Goal: Task Accomplishment & Management: Manage account settings

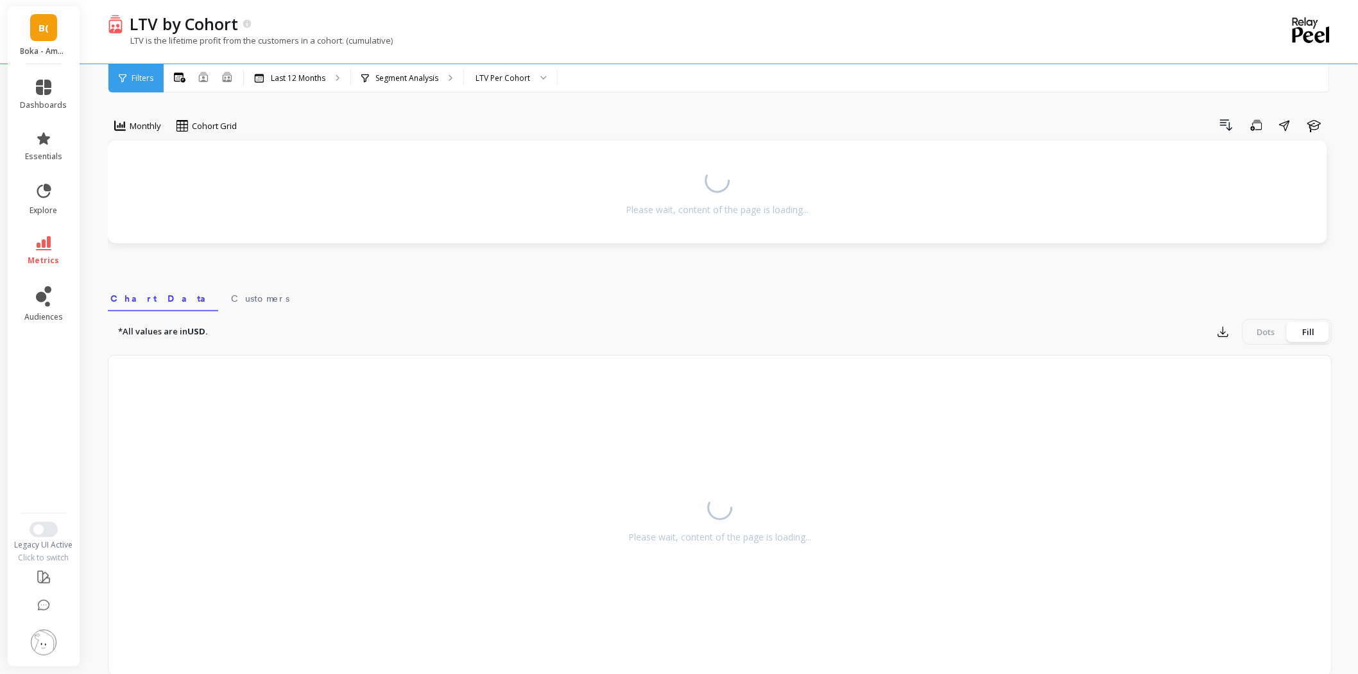
click at [40, 22] on span "B(" at bounding box center [44, 28] width 10 height 15
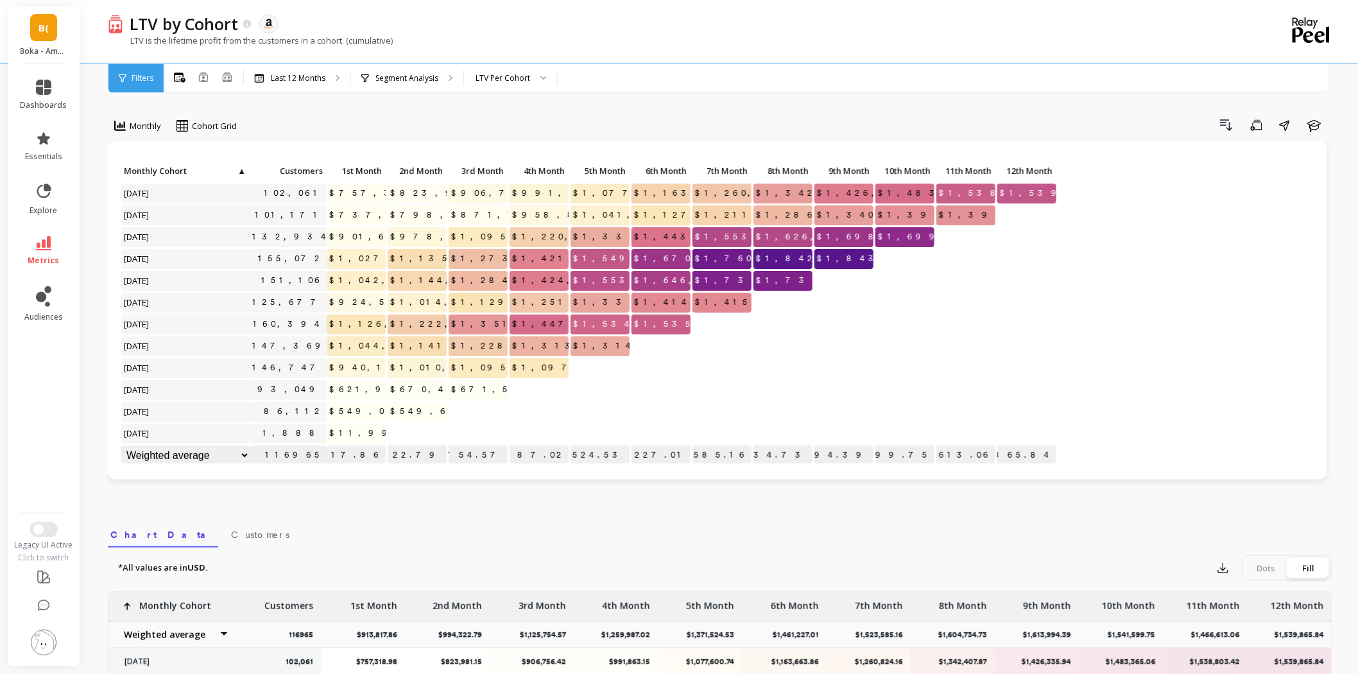
click at [1214, 264] on div "Click to create an audience 102,061 $757,318.98 $823,981.15 $906,756.42 $991,86…" at bounding box center [718, 314] width 1194 height 305
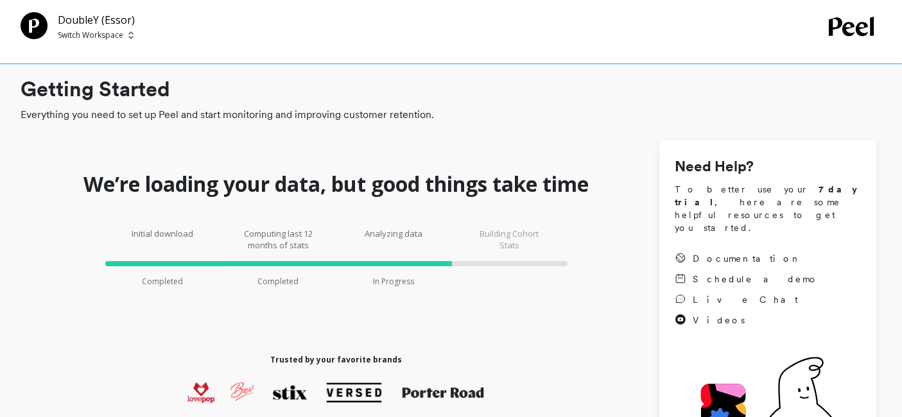
click at [86, 36] on p "Switch Workspace" at bounding box center [90, 35] width 65 height 10
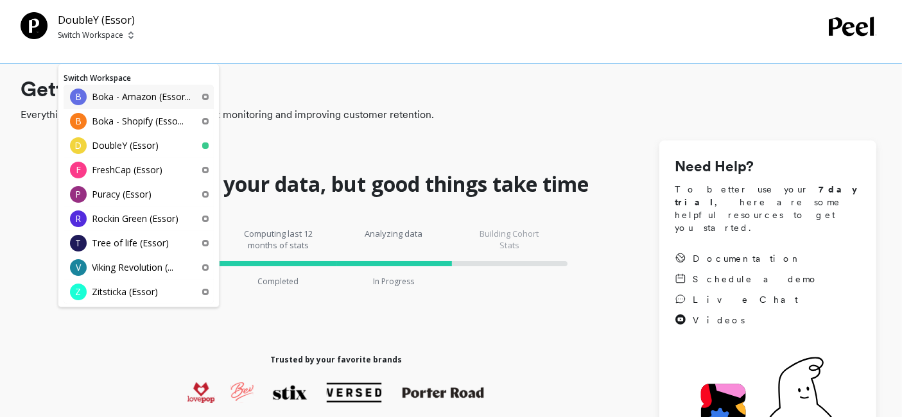
click at [147, 99] on p "Boka - Amazon (Essor..." at bounding box center [141, 97] width 99 height 13
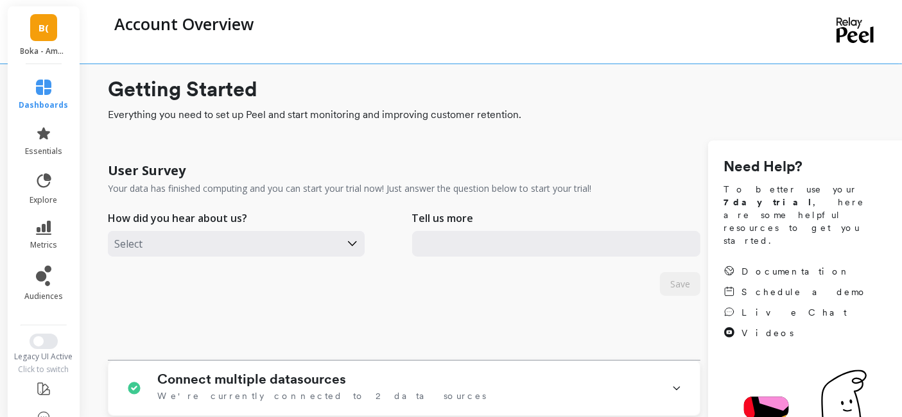
click at [35, 219] on li "metrics" at bounding box center [44, 235] width 65 height 45
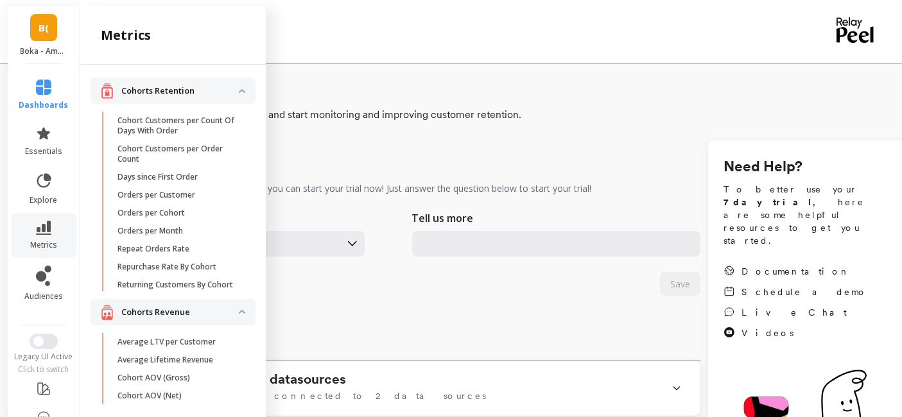
scroll to position [373, 0]
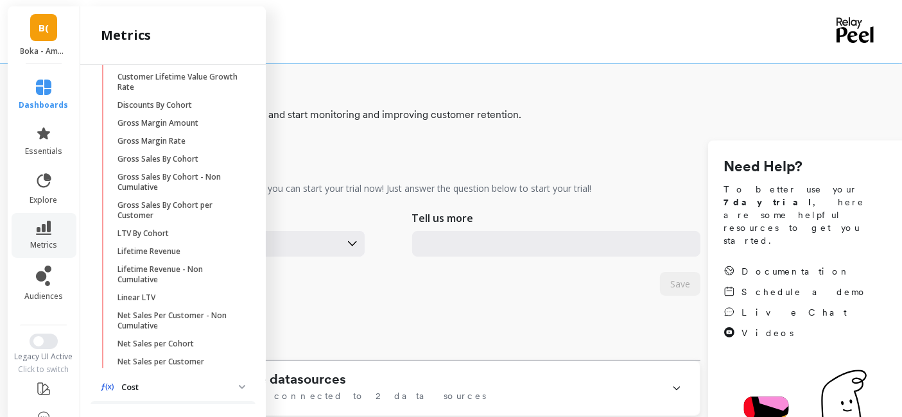
click at [35, 219] on li "metrics" at bounding box center [44, 235] width 65 height 45
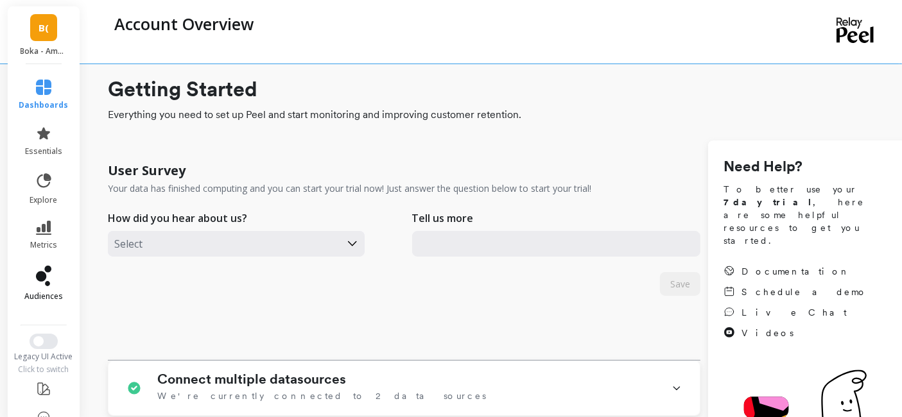
scroll to position [0, 0]
click at [33, 338] on span "Switch to New UI" at bounding box center [38, 341] width 10 height 10
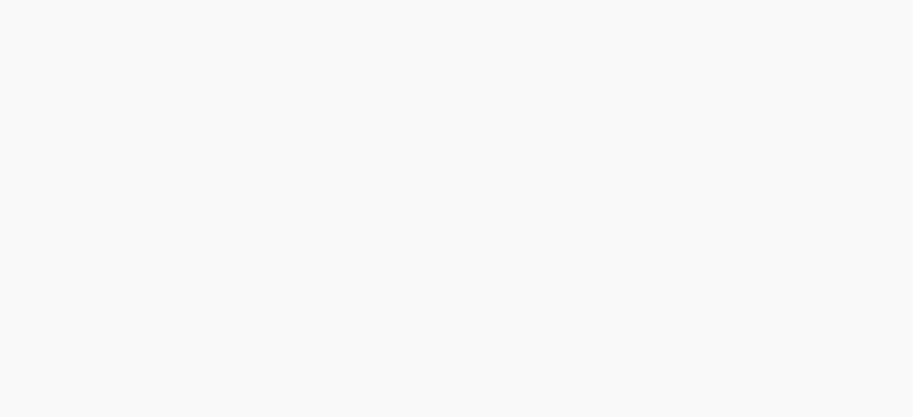
click at [30, 0] on html at bounding box center [456, 0] width 913 height 0
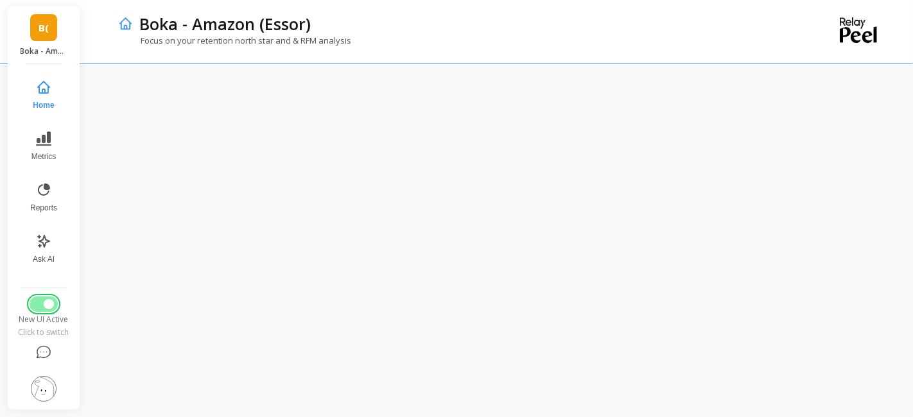
click at [44, 302] on span "Switch to Legacy UI" at bounding box center [49, 304] width 10 height 10
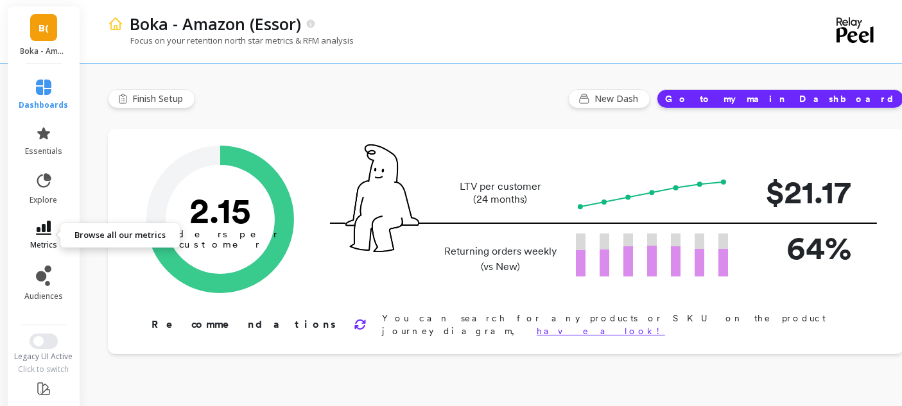
click at [39, 227] on icon at bounding box center [43, 228] width 15 height 14
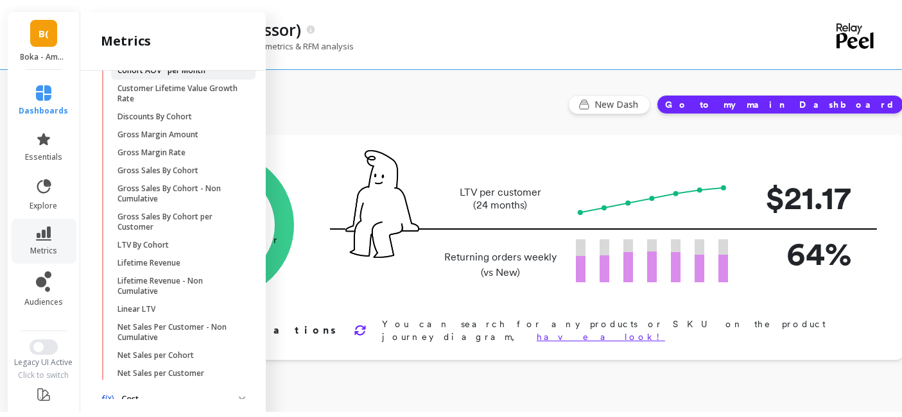
scroll to position [367, 0]
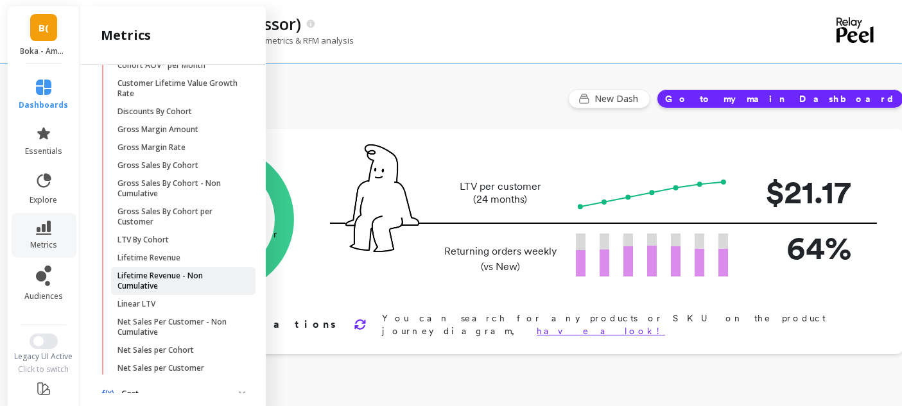
click at [173, 291] on p "Lifetime Revenue - Non Cumulative" at bounding box center [178, 281] width 123 height 21
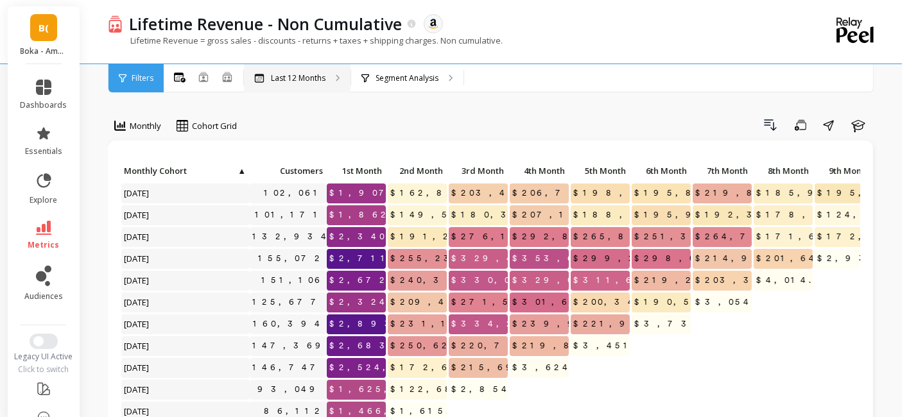
click at [311, 79] on p "Last 12 Months" at bounding box center [298, 78] width 55 height 10
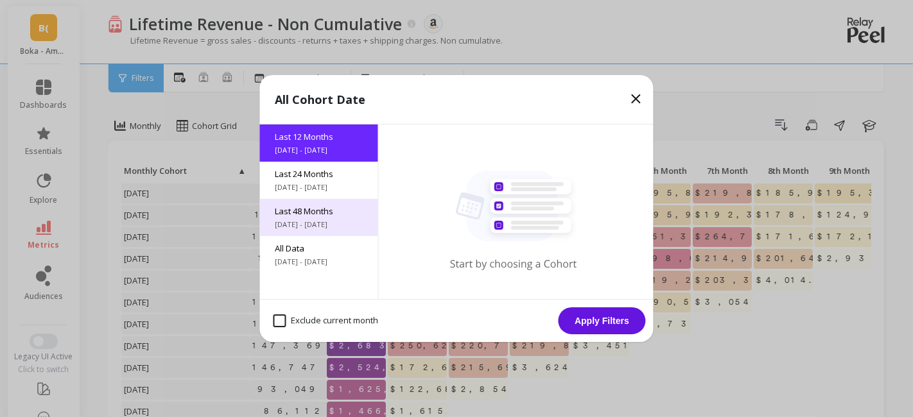
click at [315, 230] on div "Last 48 Months 10/7/2021 - 10/7/2025" at bounding box center [319, 217] width 118 height 37
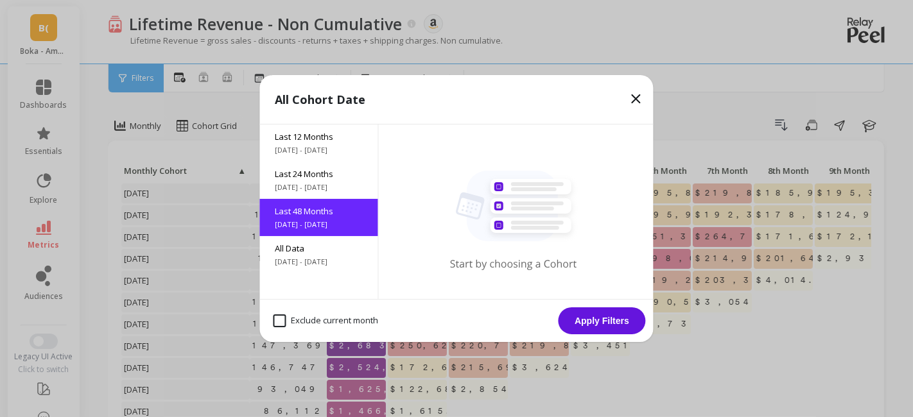
click at [577, 324] on button "Apply Filters" at bounding box center [601, 320] width 87 height 27
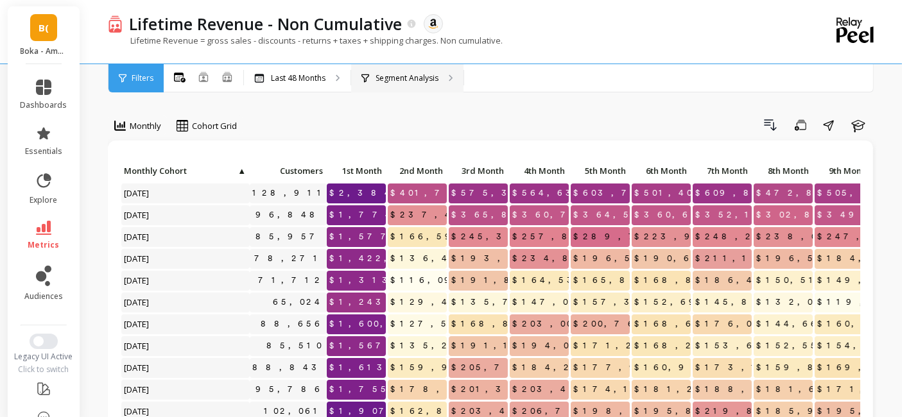
click at [386, 80] on p "Segment Analysis" at bounding box center [406, 78] width 63 height 10
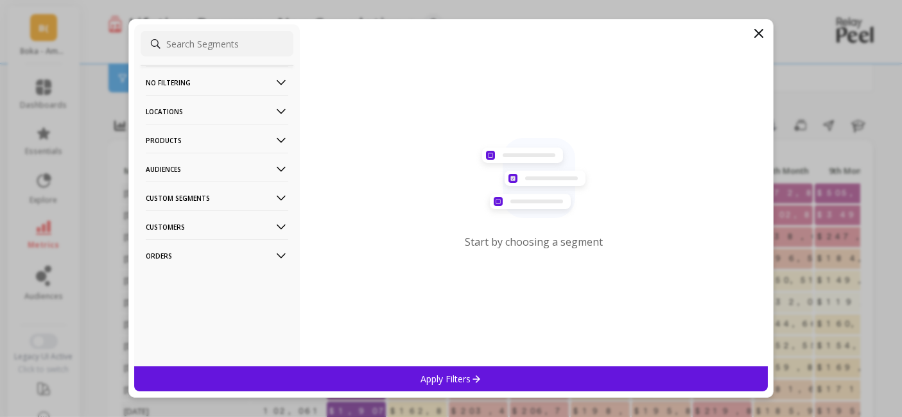
click at [754, 33] on icon at bounding box center [758, 33] width 15 height 15
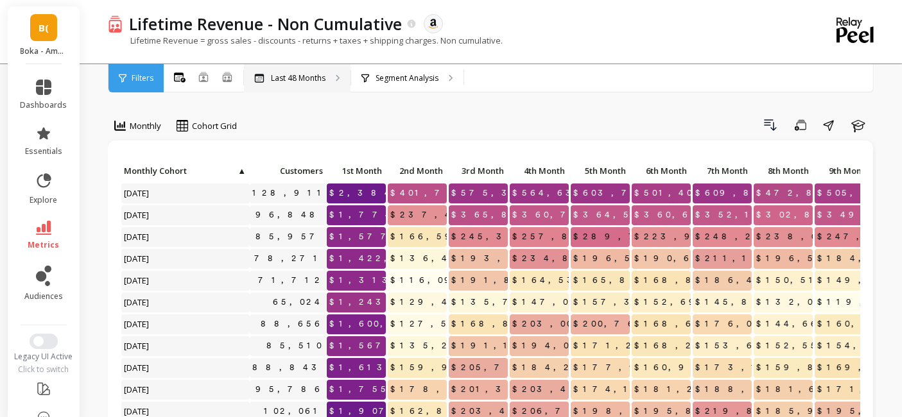
click at [322, 73] on p "Last 48 Months" at bounding box center [298, 78] width 55 height 10
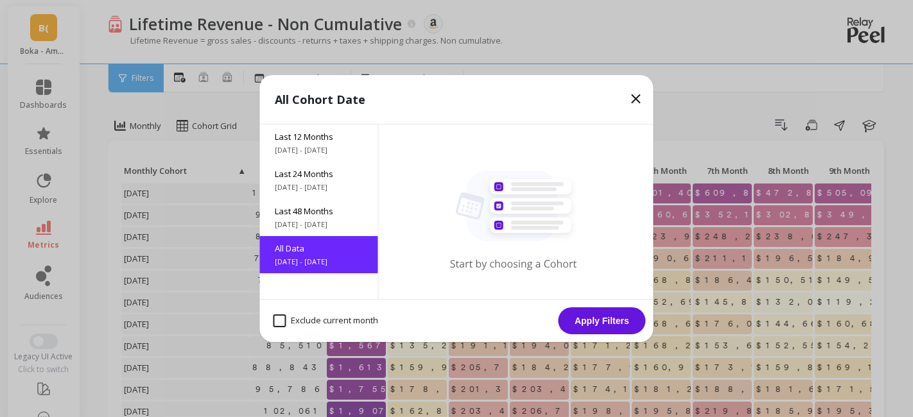
click at [605, 314] on button "Apply Filters" at bounding box center [601, 320] width 87 height 27
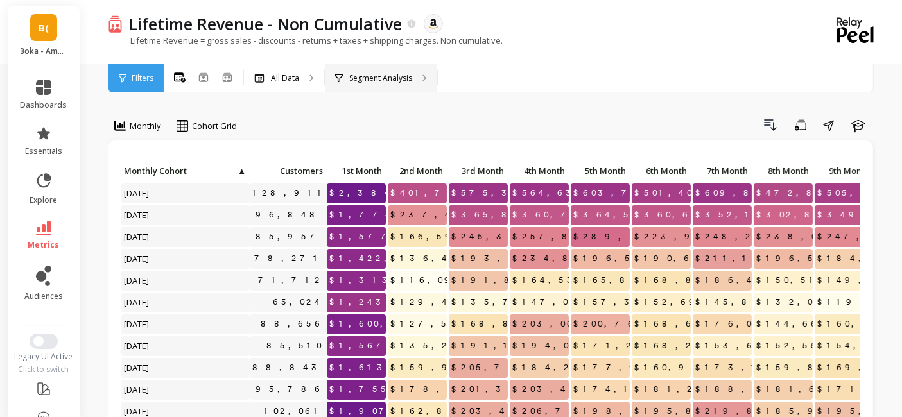
click at [392, 80] on p "Segment Analysis" at bounding box center [380, 78] width 63 height 10
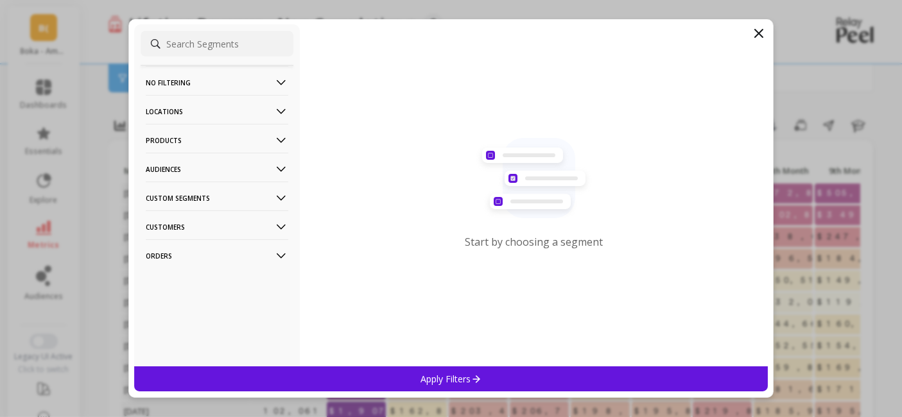
click at [179, 172] on p "Audiences" at bounding box center [217, 169] width 142 height 33
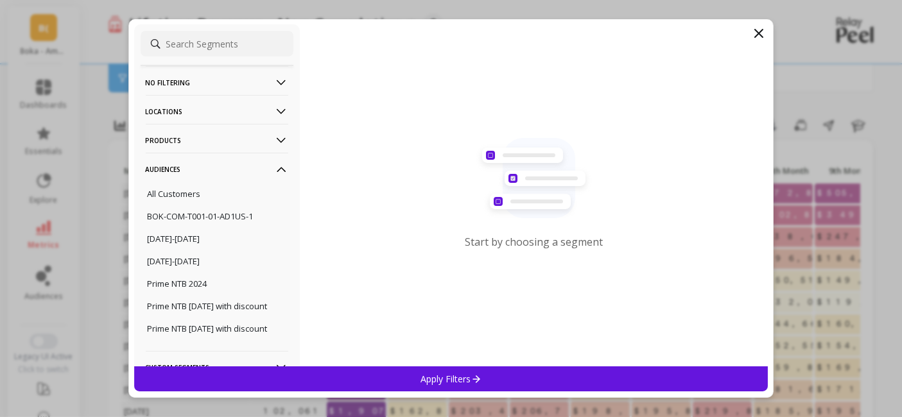
click at [202, 170] on p "Audiences" at bounding box center [217, 169] width 142 height 33
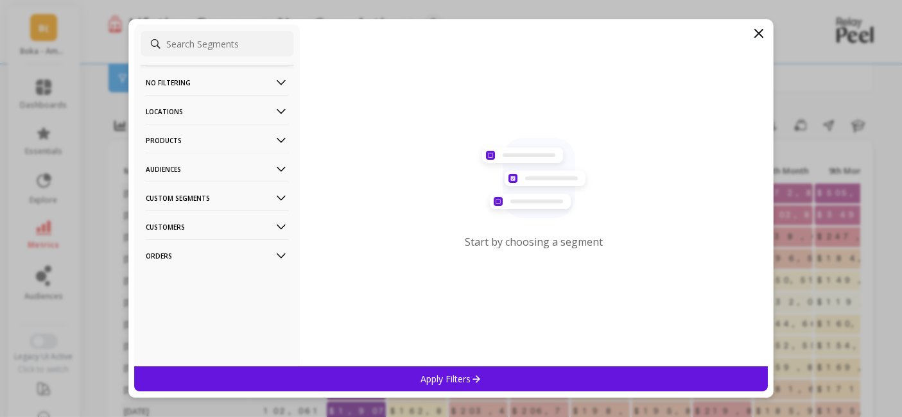
click at [194, 194] on p "Custom Segments" at bounding box center [217, 198] width 142 height 33
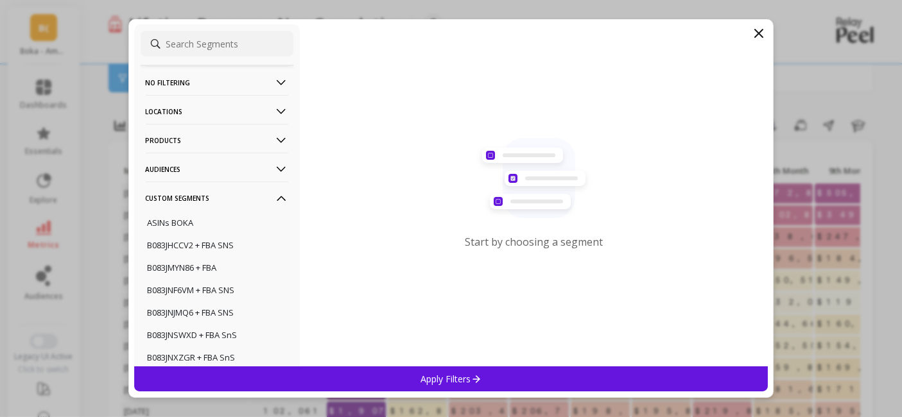
click at [194, 197] on p "Custom Segments" at bounding box center [217, 198] width 142 height 33
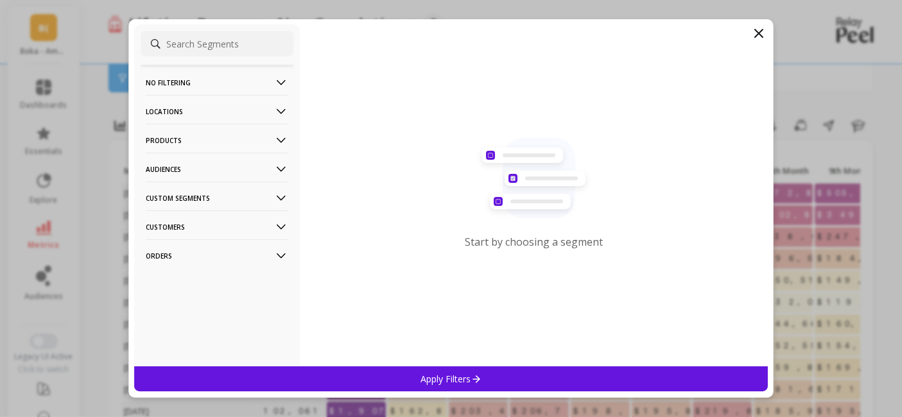
click at [212, 109] on p "Locations" at bounding box center [217, 111] width 142 height 33
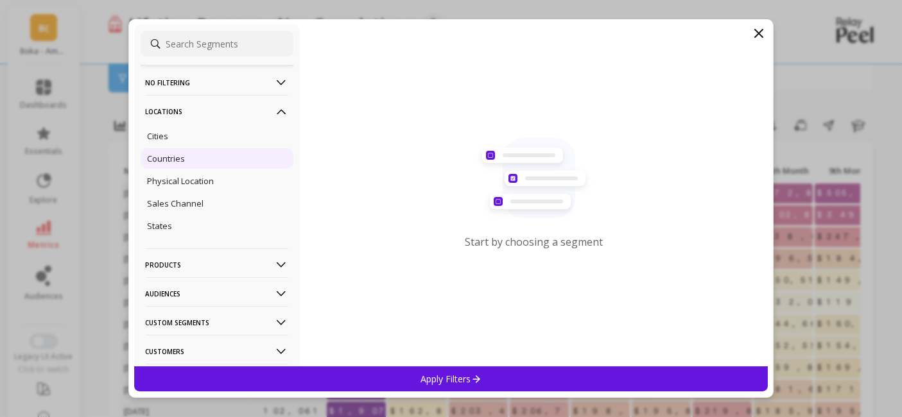
click at [175, 159] on p "Countries" at bounding box center [167, 159] width 38 height 12
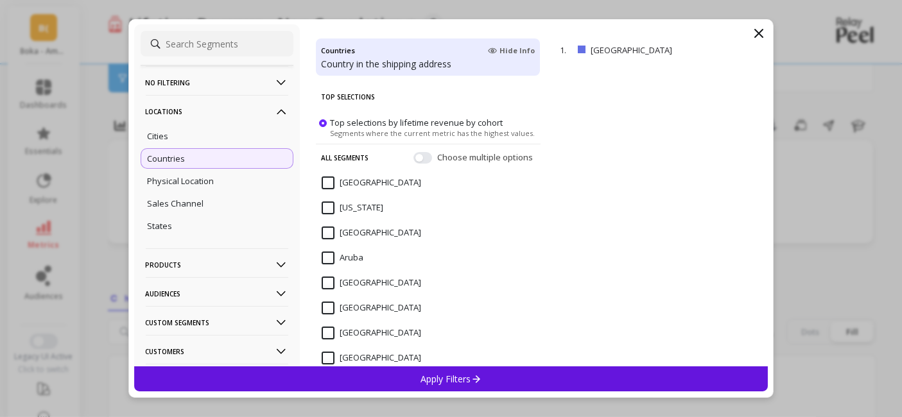
click at [421, 377] on p "Apply Filters" at bounding box center [450, 379] width 61 height 12
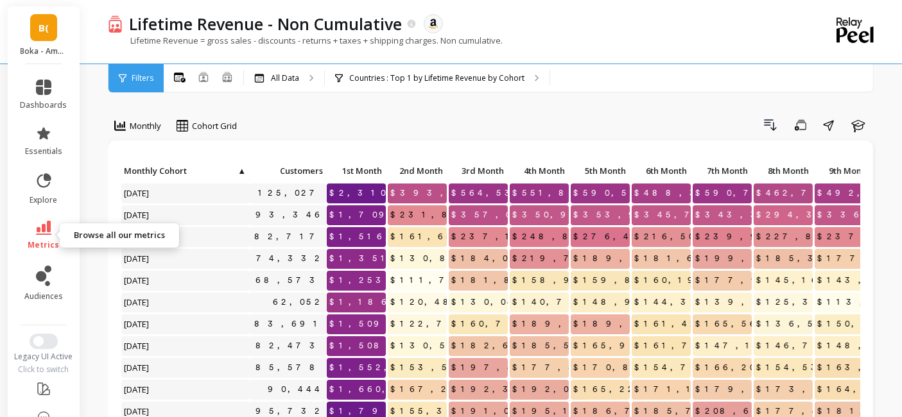
click at [36, 229] on icon at bounding box center [43, 228] width 15 height 14
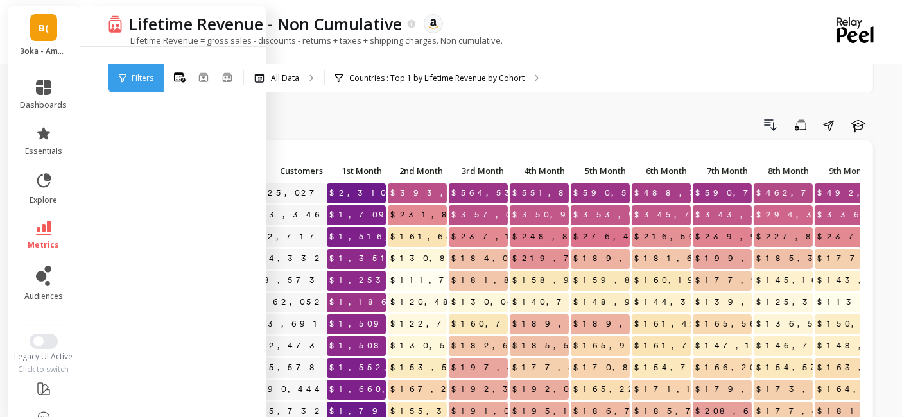
click at [410, 132] on div "Drill Down Save Share Learn" at bounding box center [561, 125] width 630 height 21
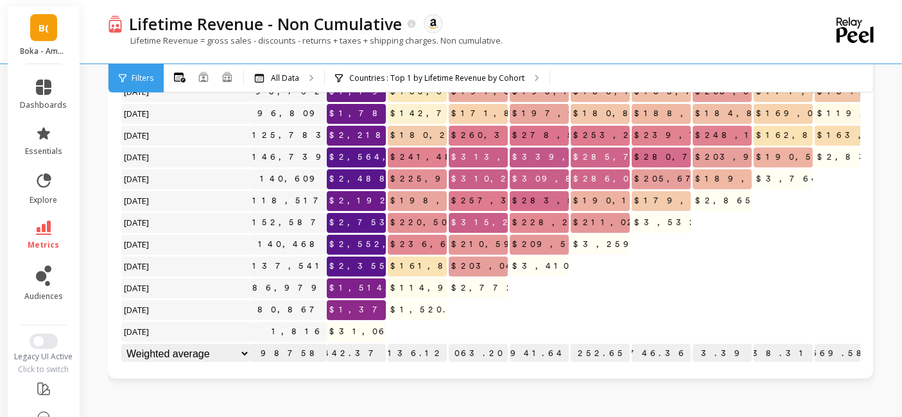
scroll to position [65, 0]
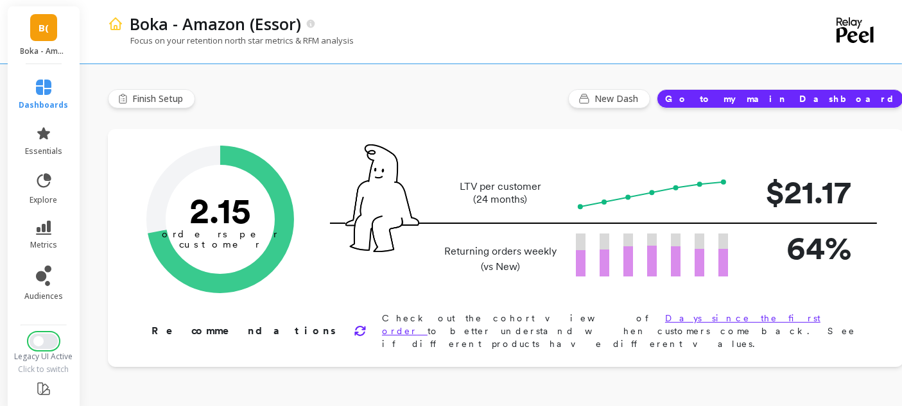
click at [33, 338] on span "Switch to New UI" at bounding box center [38, 341] width 10 height 10
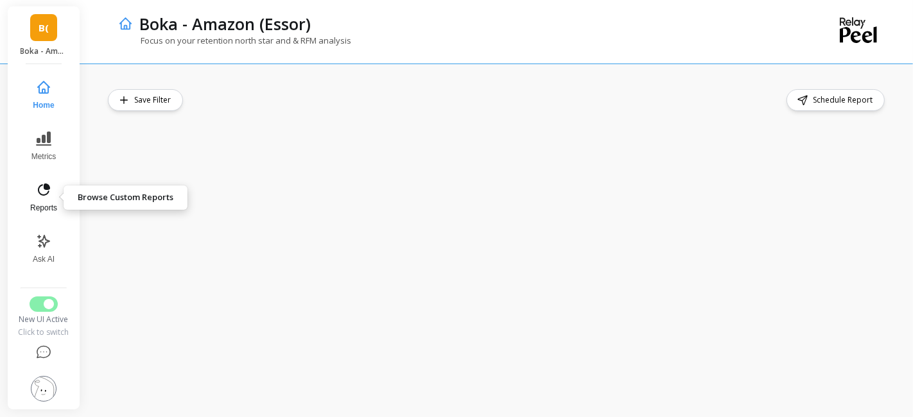
click at [46, 184] on icon at bounding box center [44, 190] width 12 height 12
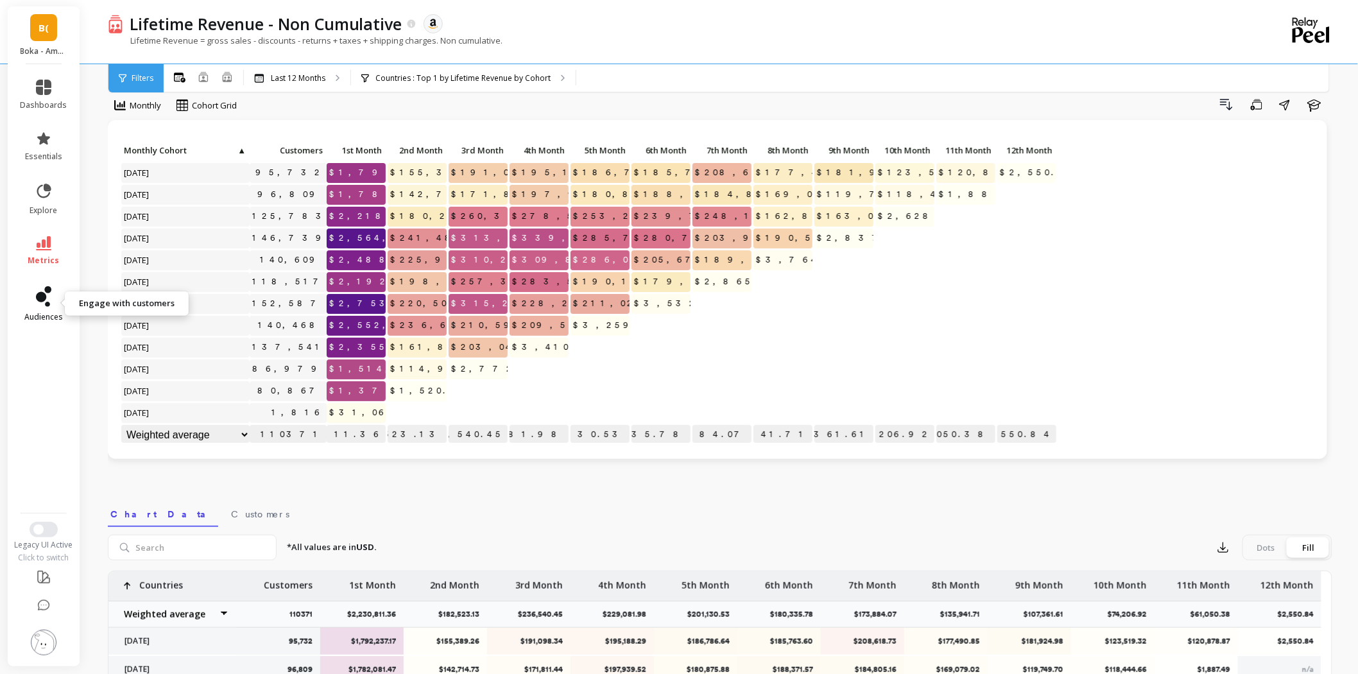
click at [35, 300] on link "audiences" at bounding box center [44, 304] width 47 height 36
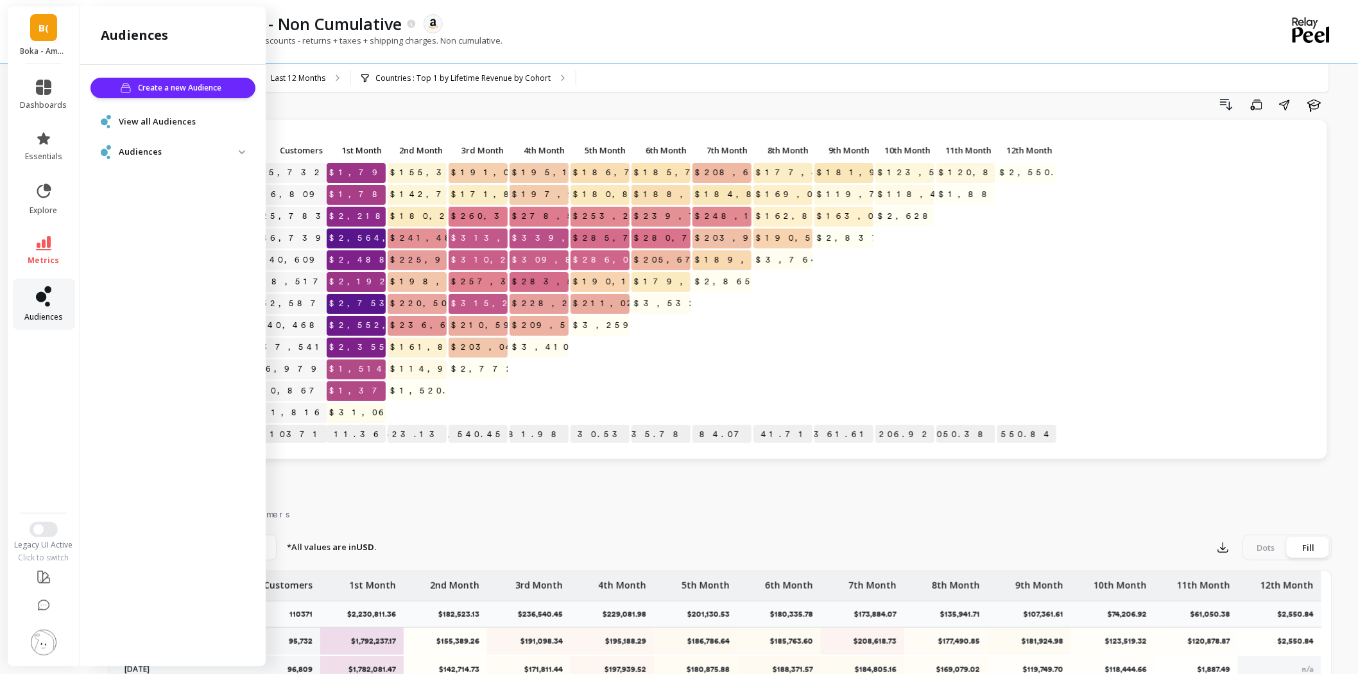
click at [35, 300] on link "audiences" at bounding box center [44, 304] width 47 height 36
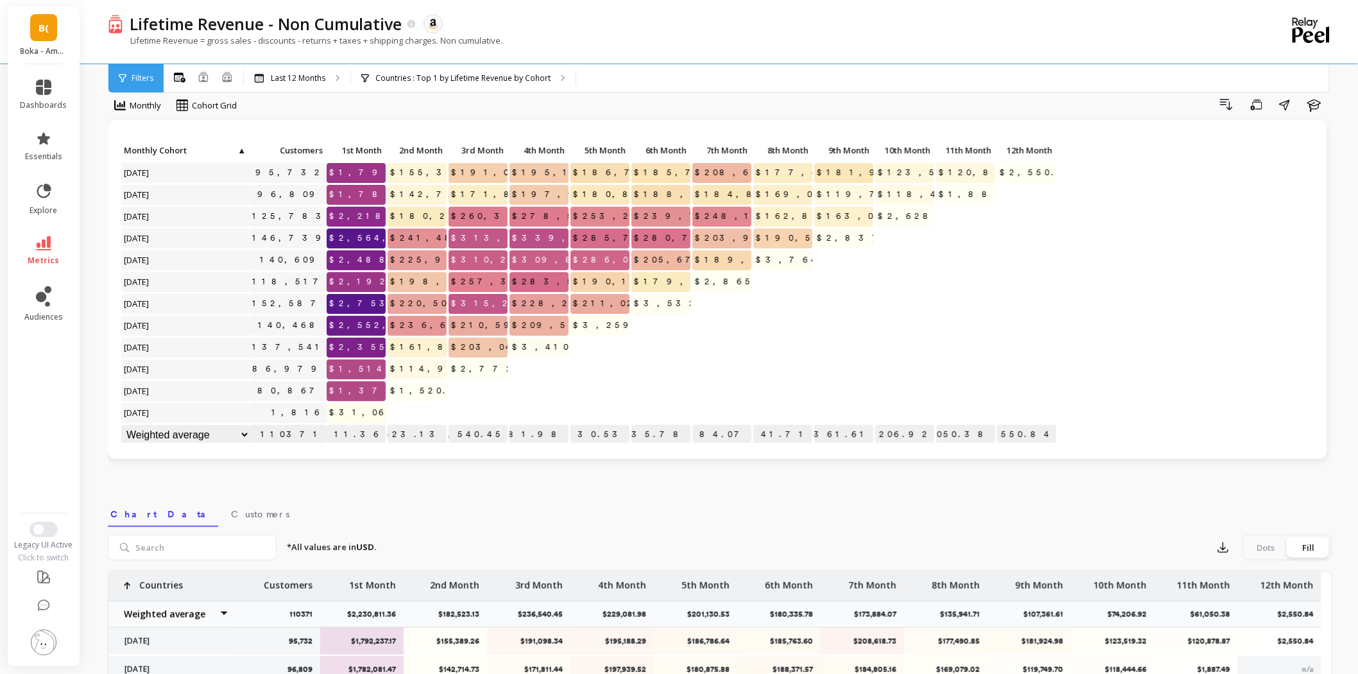
click at [42, 639] on img at bounding box center [44, 643] width 26 height 26
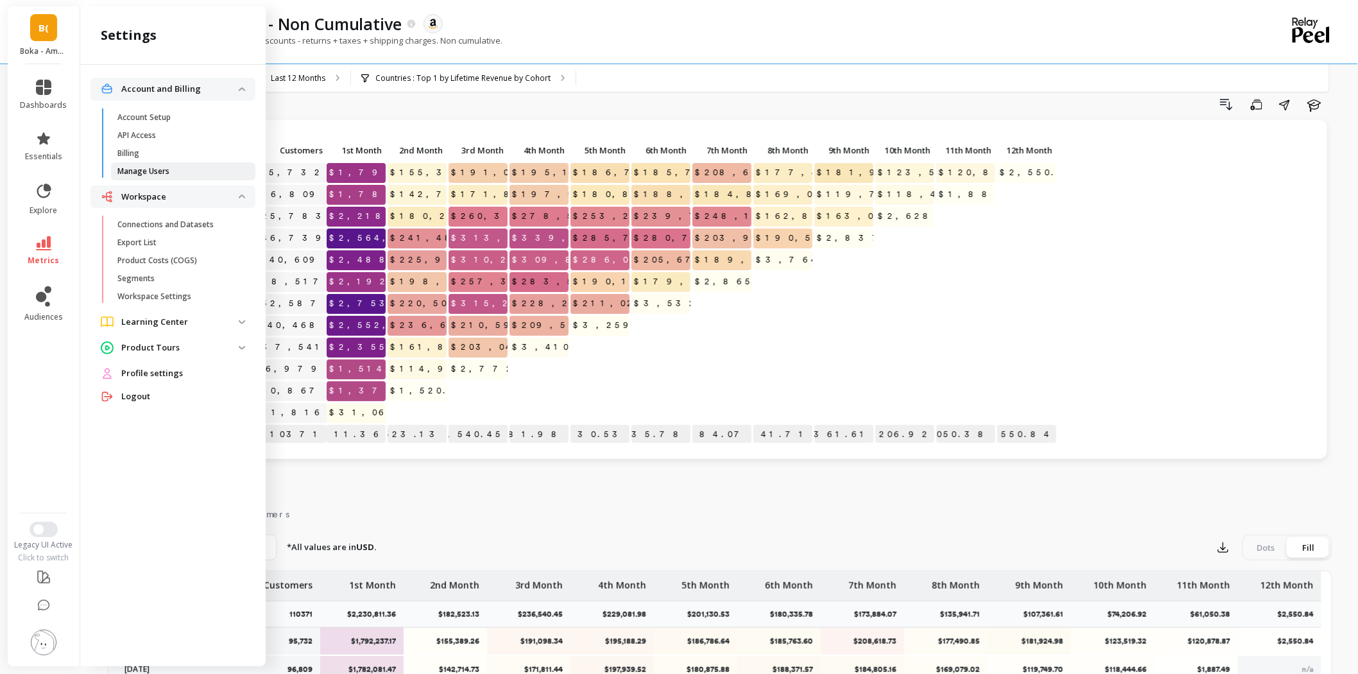
click at [167, 178] on link "Manage Users" at bounding box center [183, 171] width 144 height 18
